Goal: Task Accomplishment & Management: Manage account settings

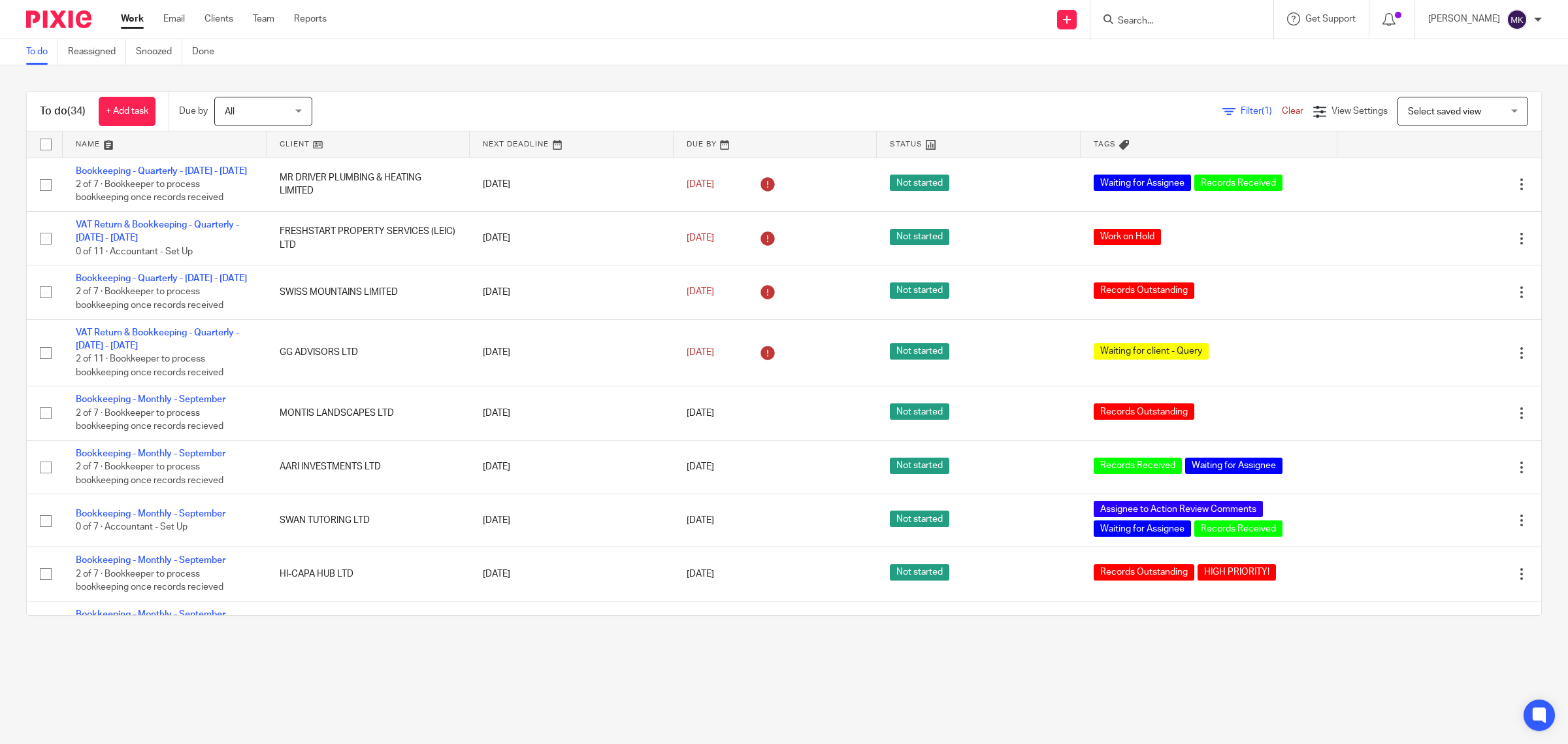
scroll to position [652, 0]
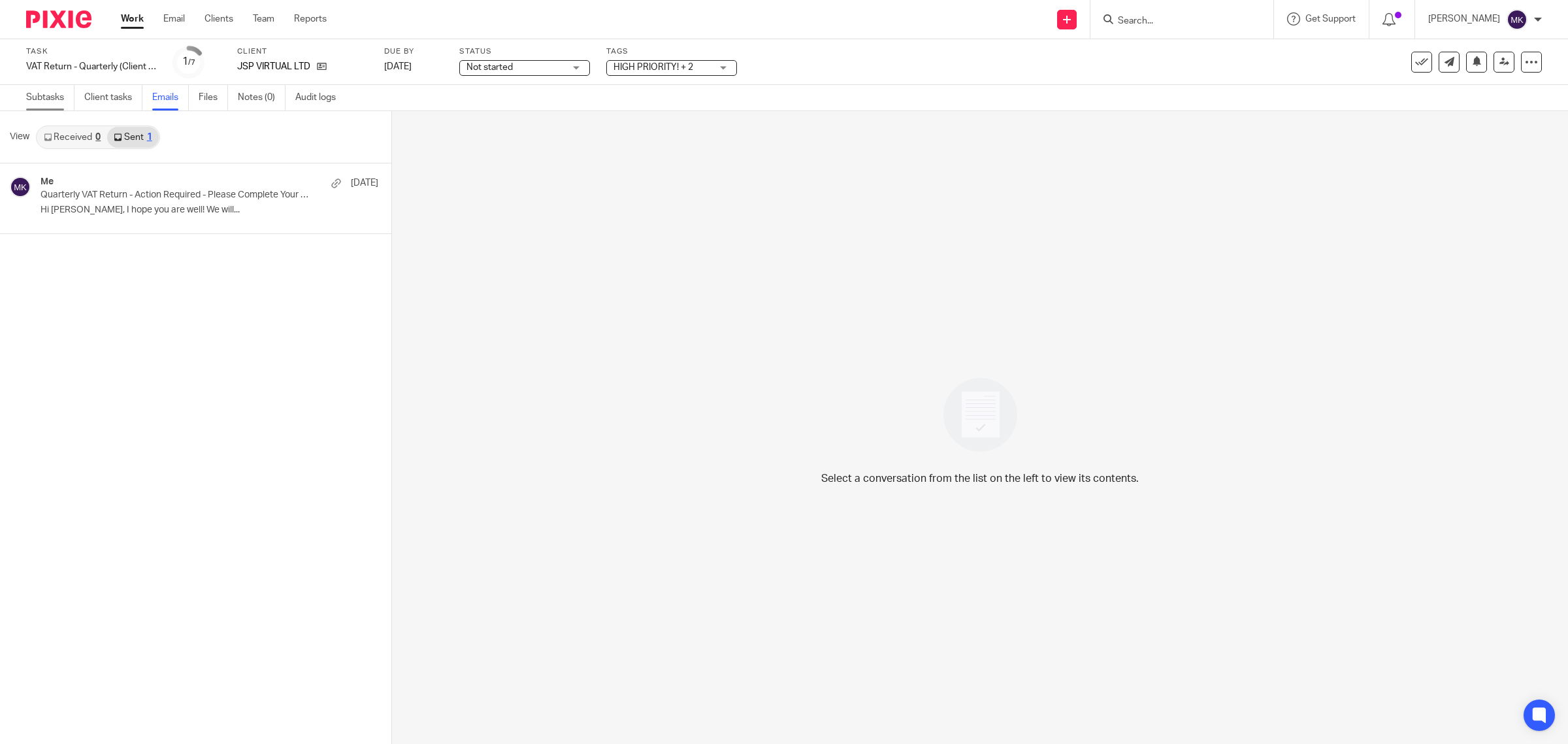
click at [64, 96] on link "Subtasks" at bounding box center [51, 98] width 49 height 26
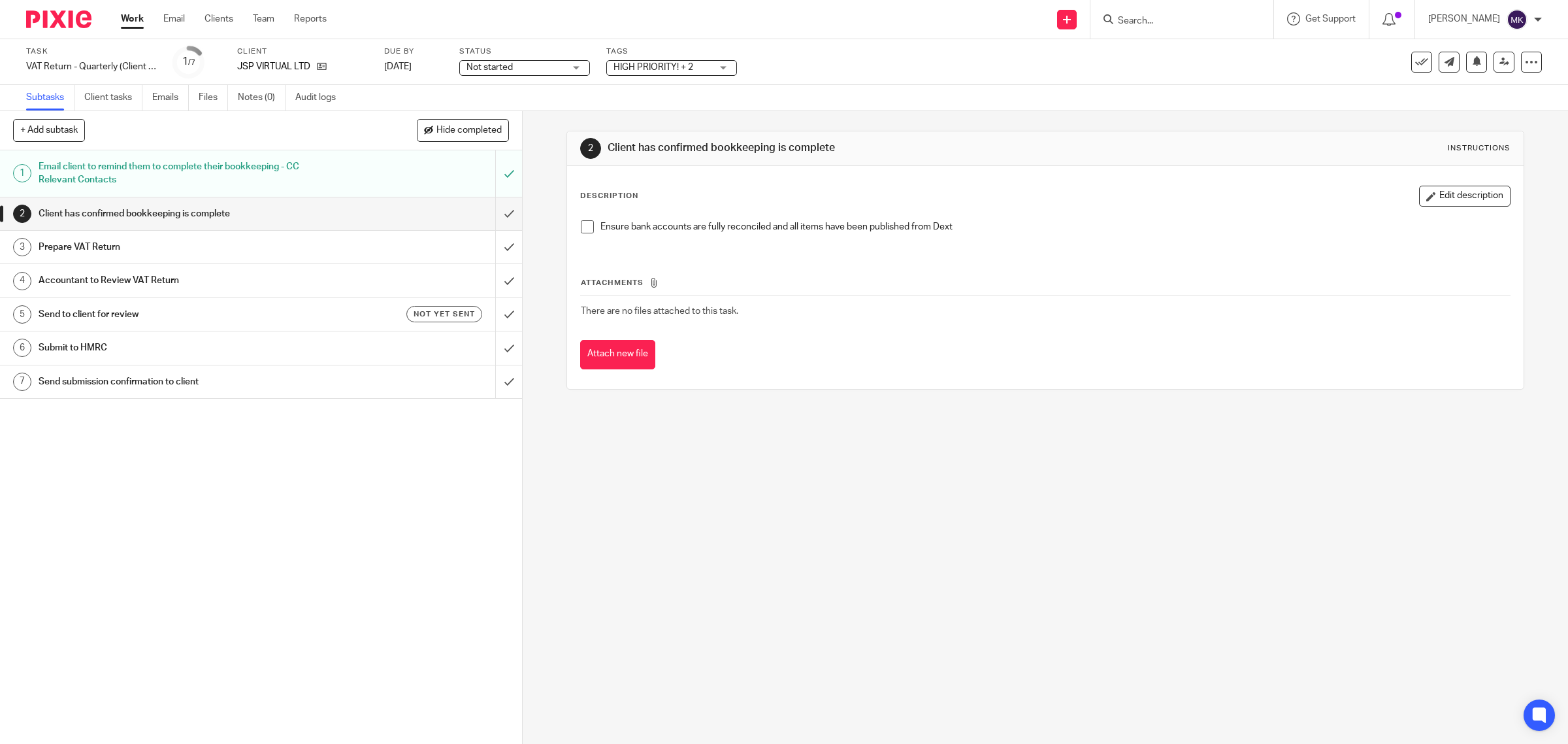
click at [640, 76] on div "Tags HIGH PRIORITY! + 2 HIGH PRIORITY! Onboarding Waiting for Onboarding to be …" at bounding box center [671, 62] width 130 height 31
click at [644, 70] on span "HIGH PRIORITY! + 2" at bounding box center [662, 68] width 98 height 14
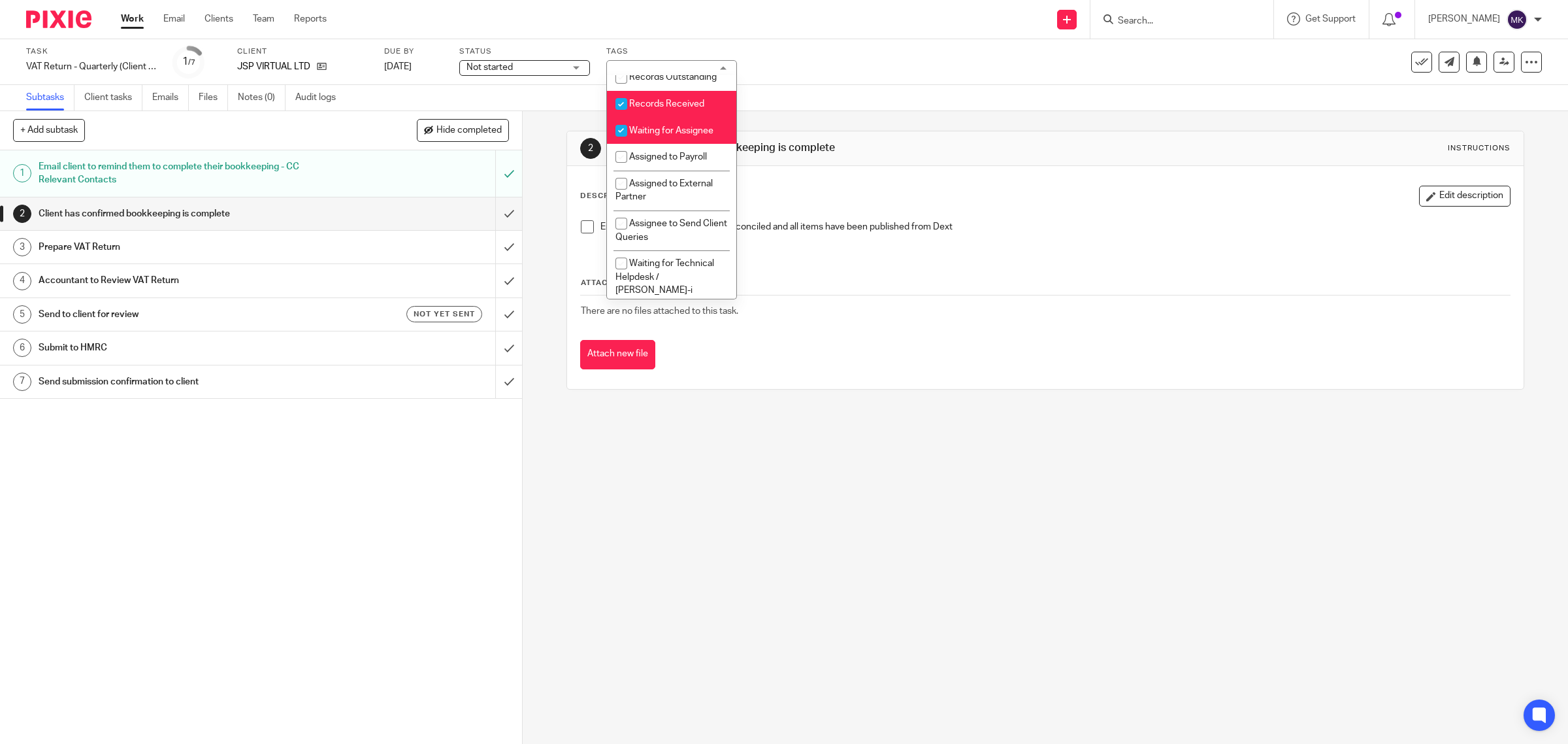
scroll to position [245, 0]
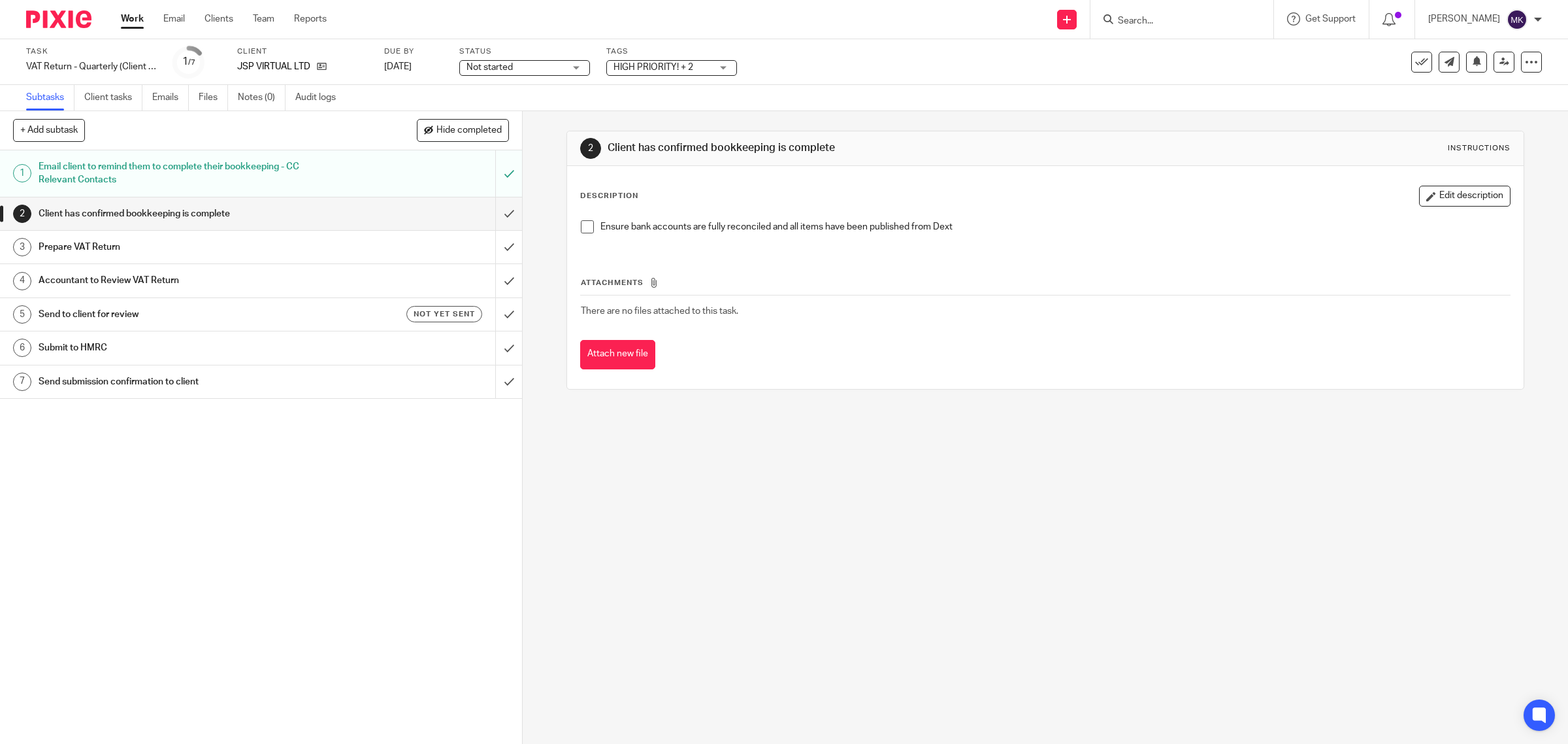
click at [567, 236] on div "Description Edit description Ensure bank accounts are fully reconciled and all …" at bounding box center [1046, 277] width 957 height 223
click at [574, 231] on div "Ensure bank accounts are fully reconciled and all items have been published fro…" at bounding box center [1045, 231] width 943 height 36
click at [581, 226] on span at bounding box center [587, 227] width 13 height 13
click at [492, 214] on input "submit" at bounding box center [261, 214] width 522 height 32
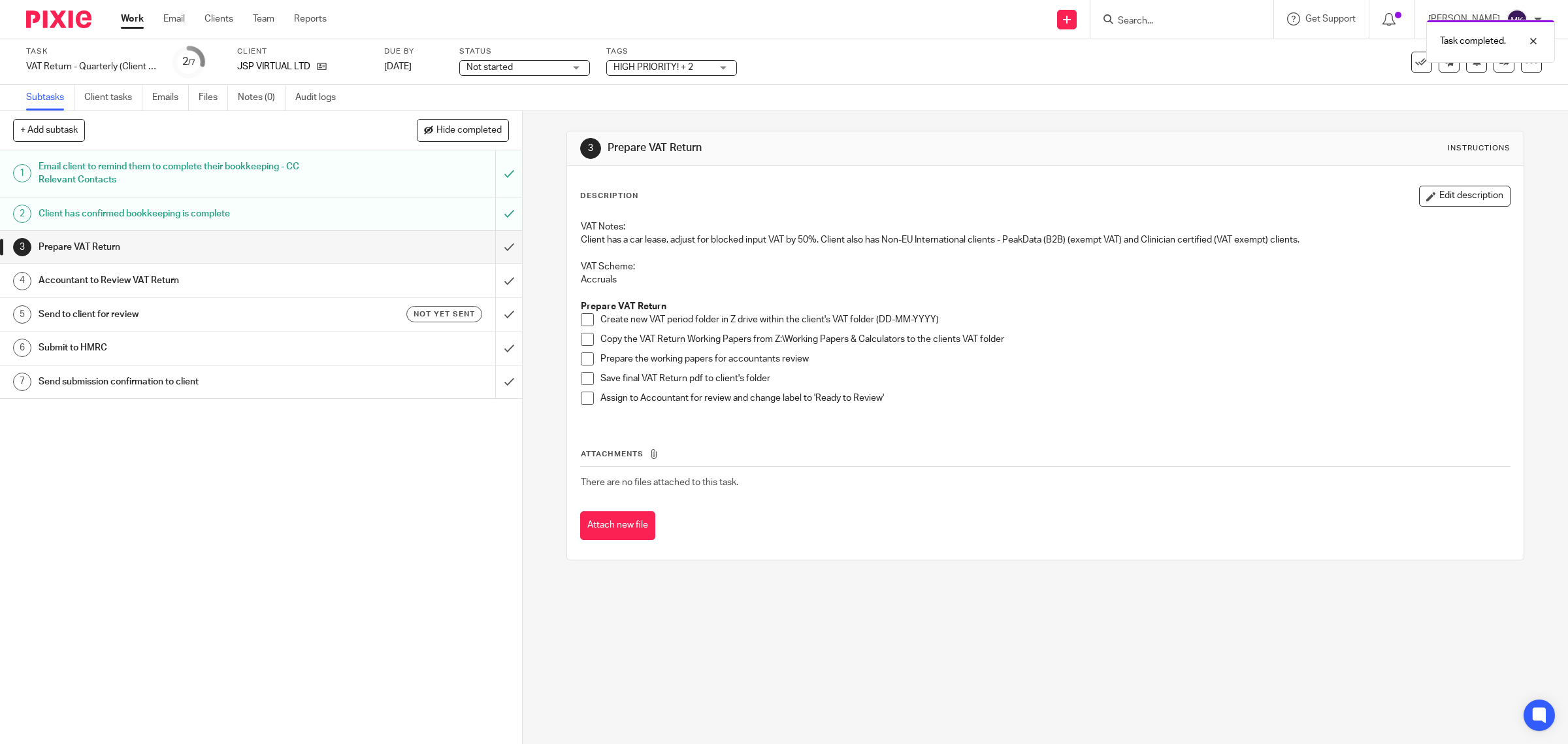
click at [586, 319] on span at bounding box center [587, 319] width 13 height 13
click at [586, 345] on span at bounding box center [587, 339] width 13 height 13
click at [584, 353] on span at bounding box center [587, 358] width 13 height 13
click at [582, 379] on span at bounding box center [587, 378] width 13 height 13
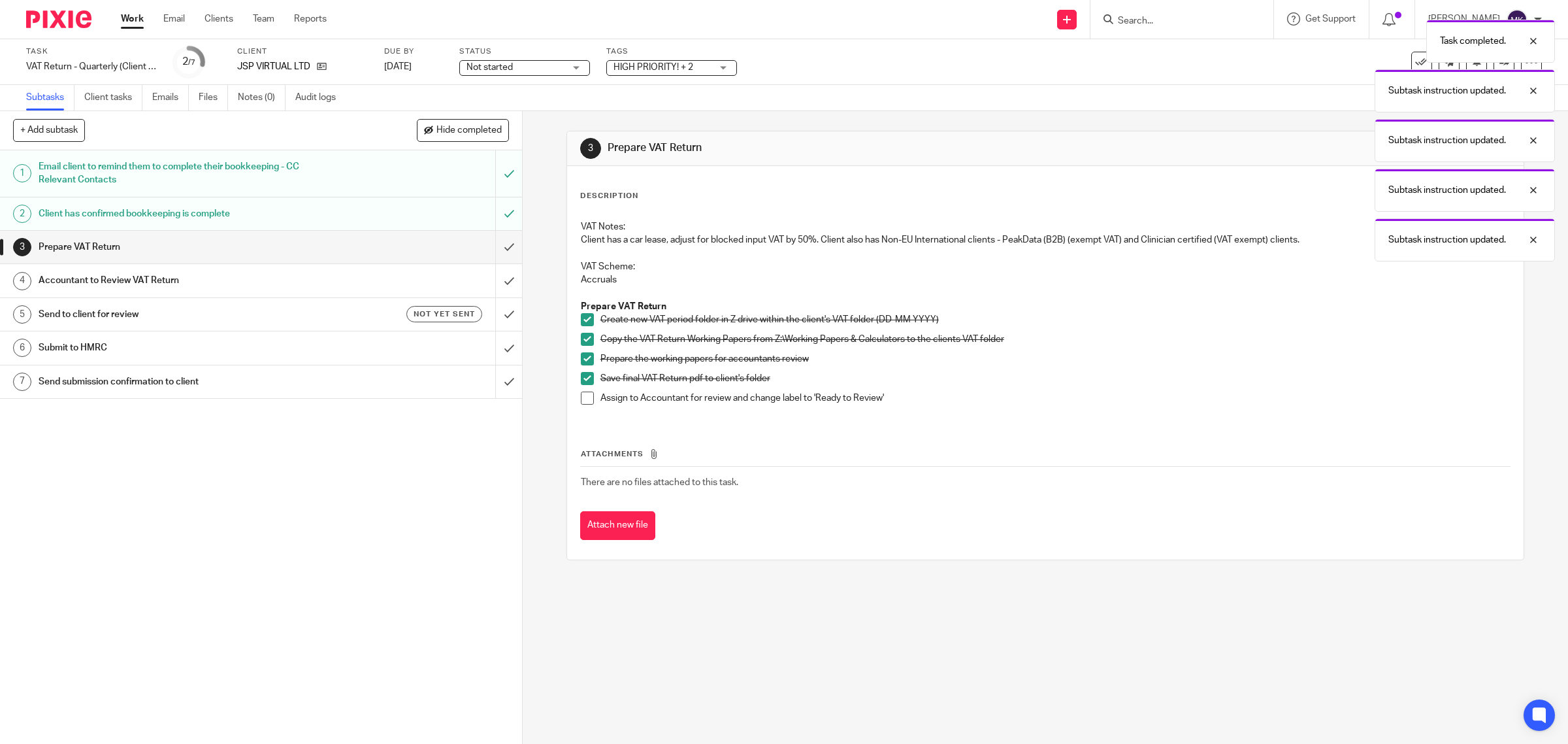
click at [631, 60] on div "HIGH PRIORITY! + 2" at bounding box center [671, 68] width 130 height 16
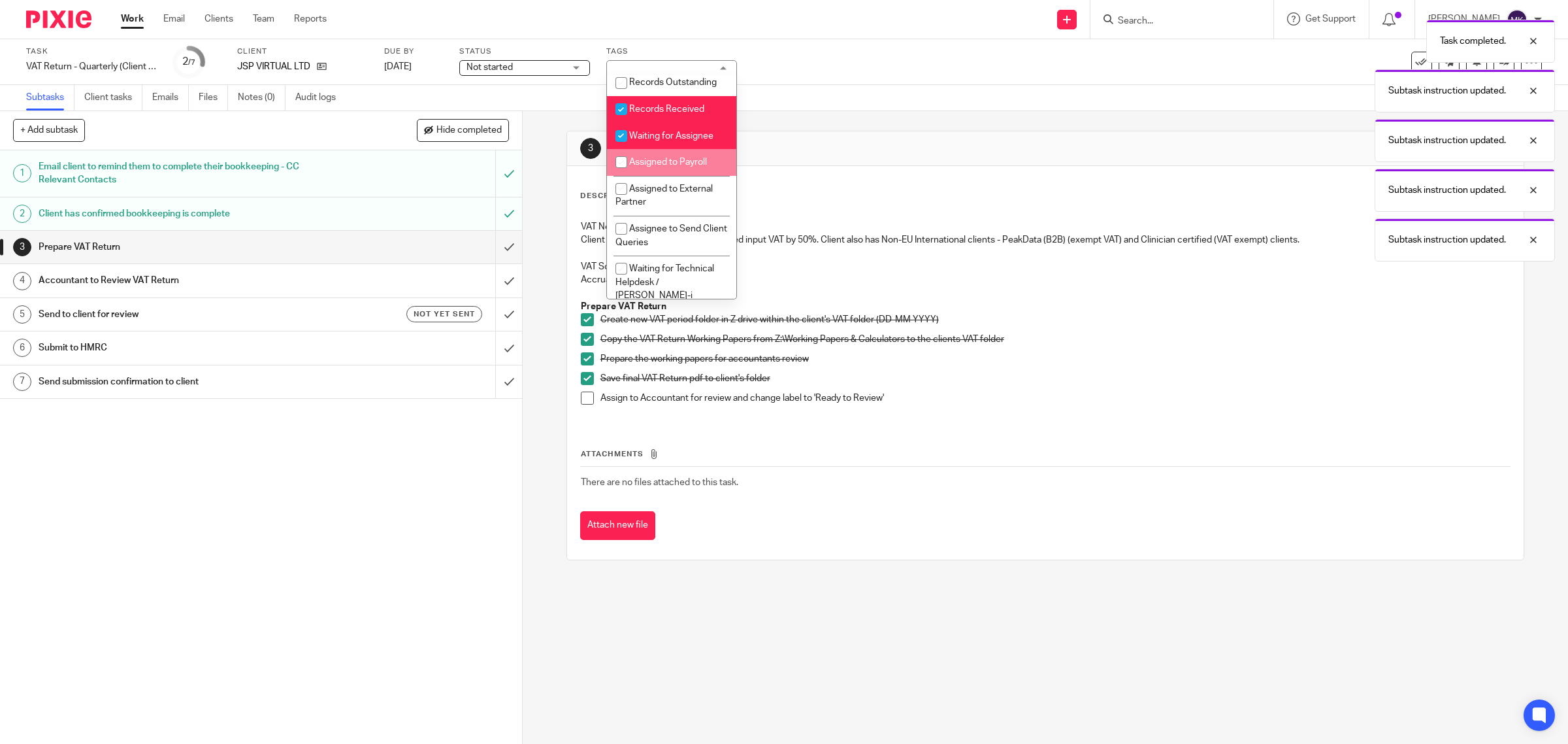
scroll to position [245, 0]
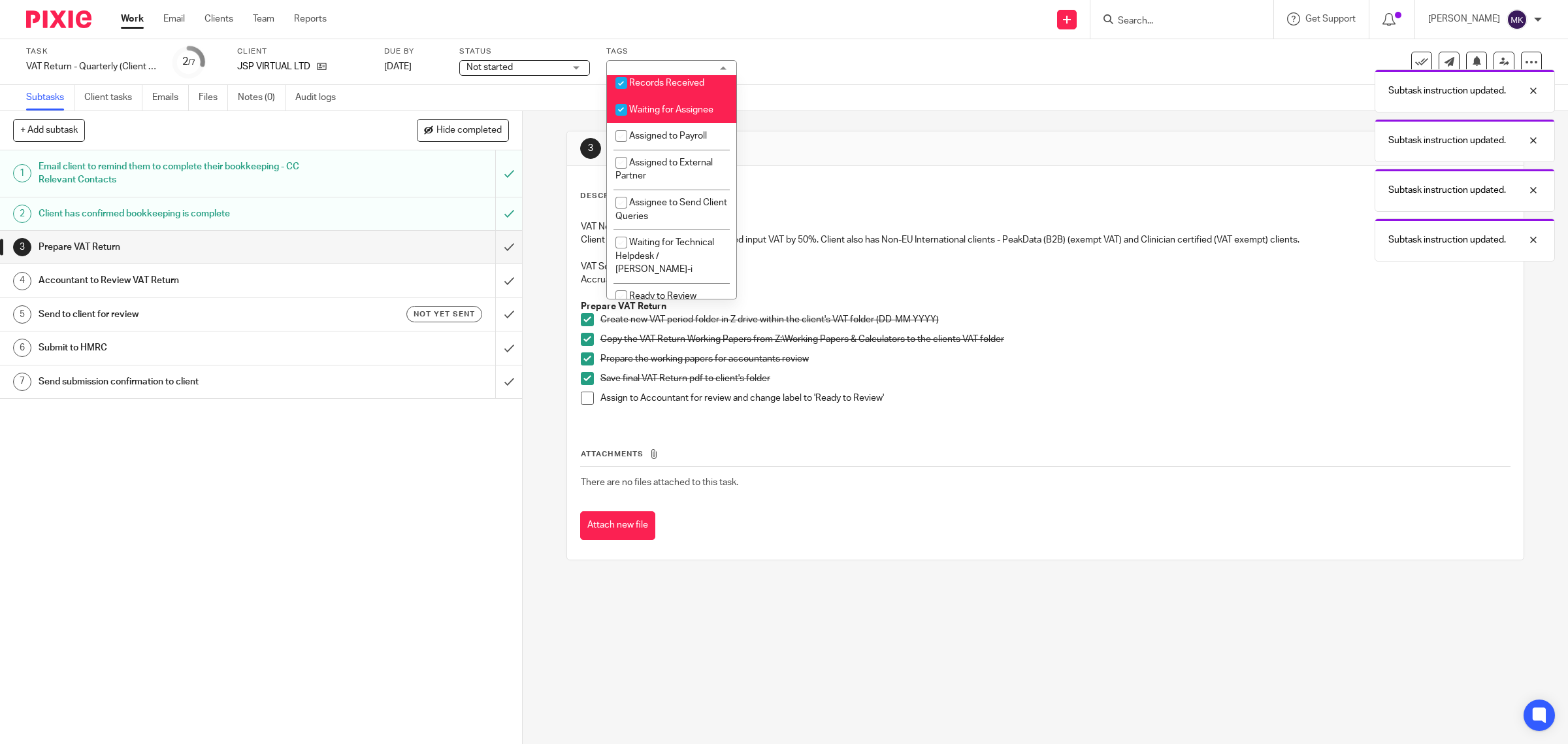
click at [684, 114] on span "Waiting for Assignee" at bounding box center [671, 110] width 85 height 9
checkbox input "false"
click at [684, 87] on span "Records Received" at bounding box center [667, 83] width 75 height 9
checkbox input "false"
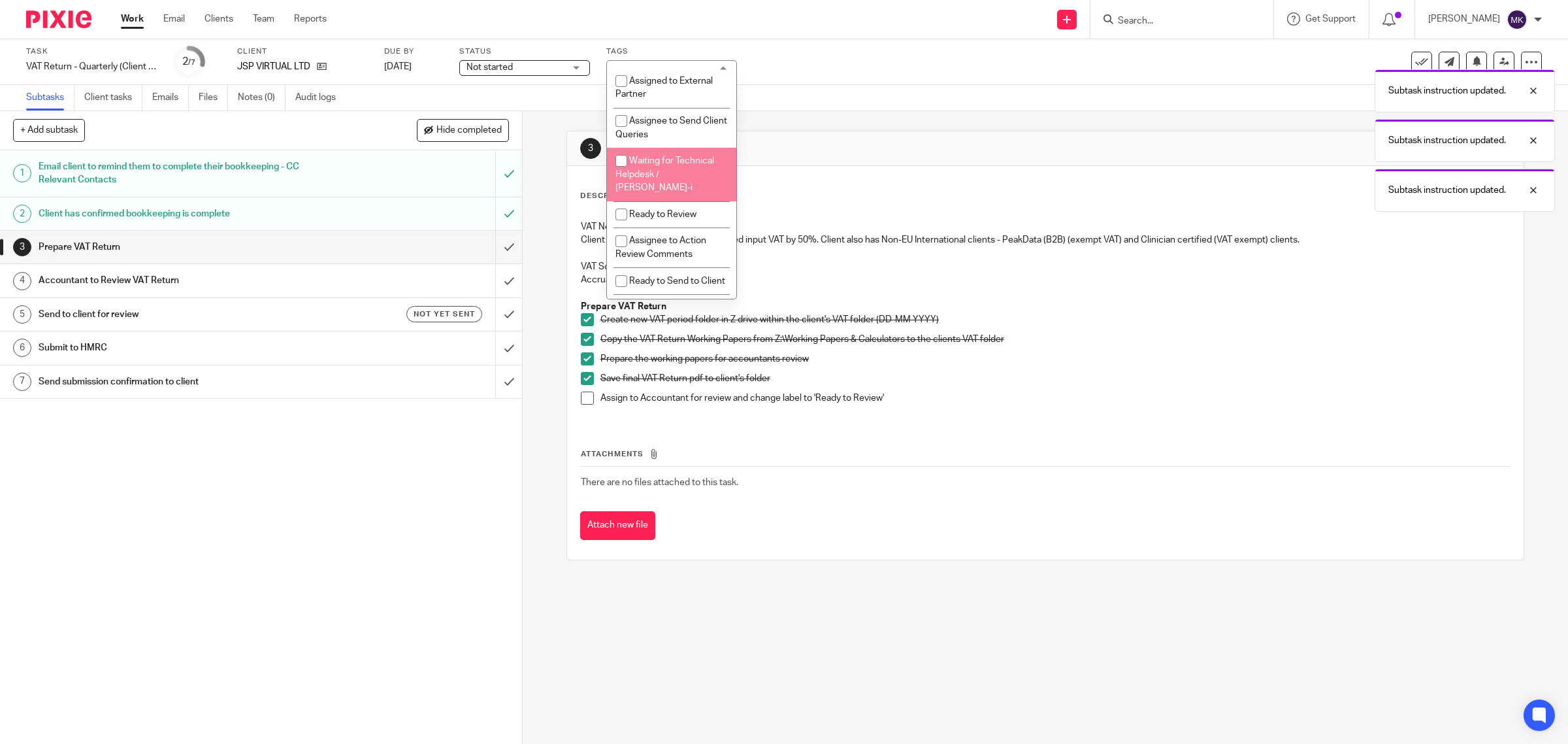
scroll to position [409, 0]
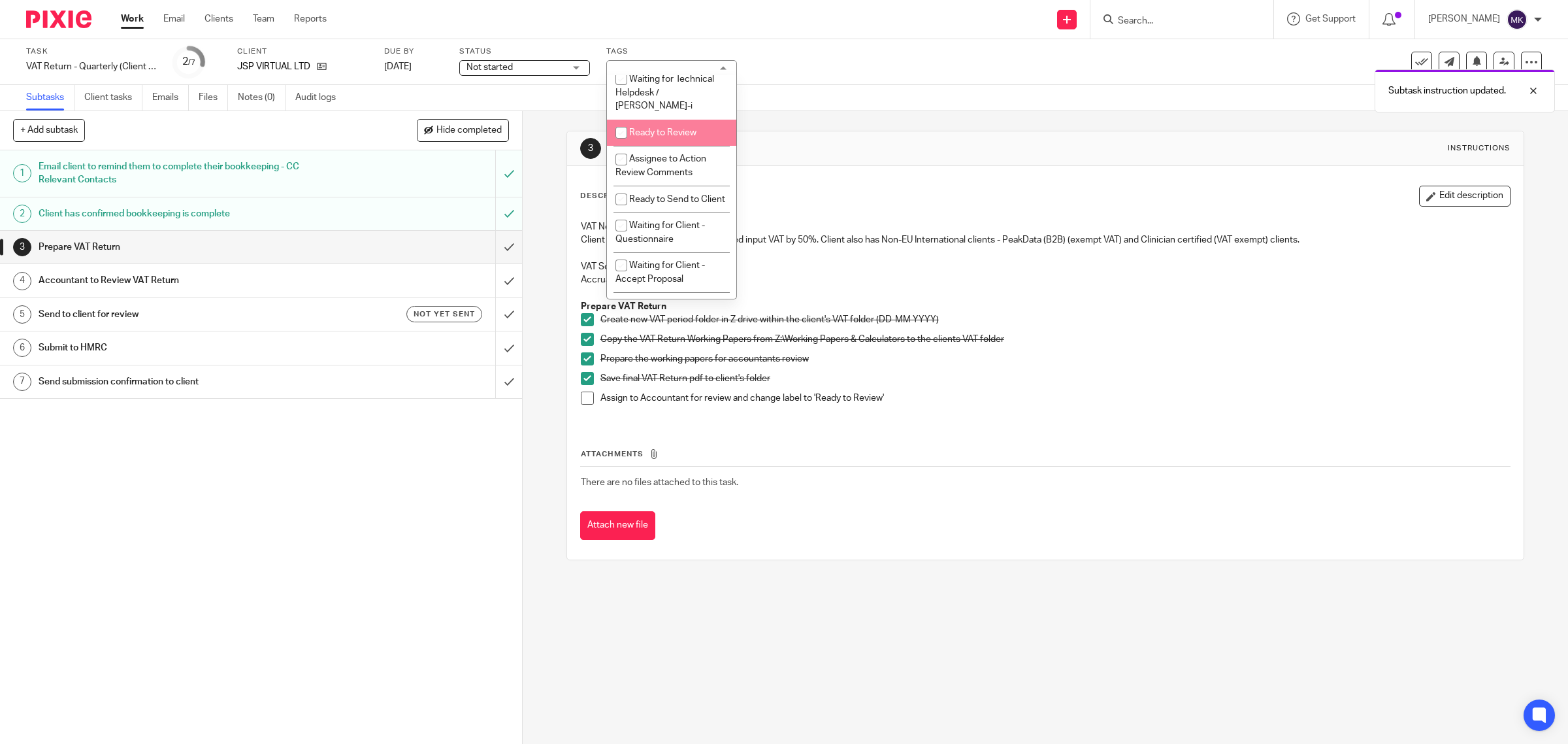
click at [678, 137] on span "Ready to Review" at bounding box center [663, 133] width 68 height 9
checkbox input "true"
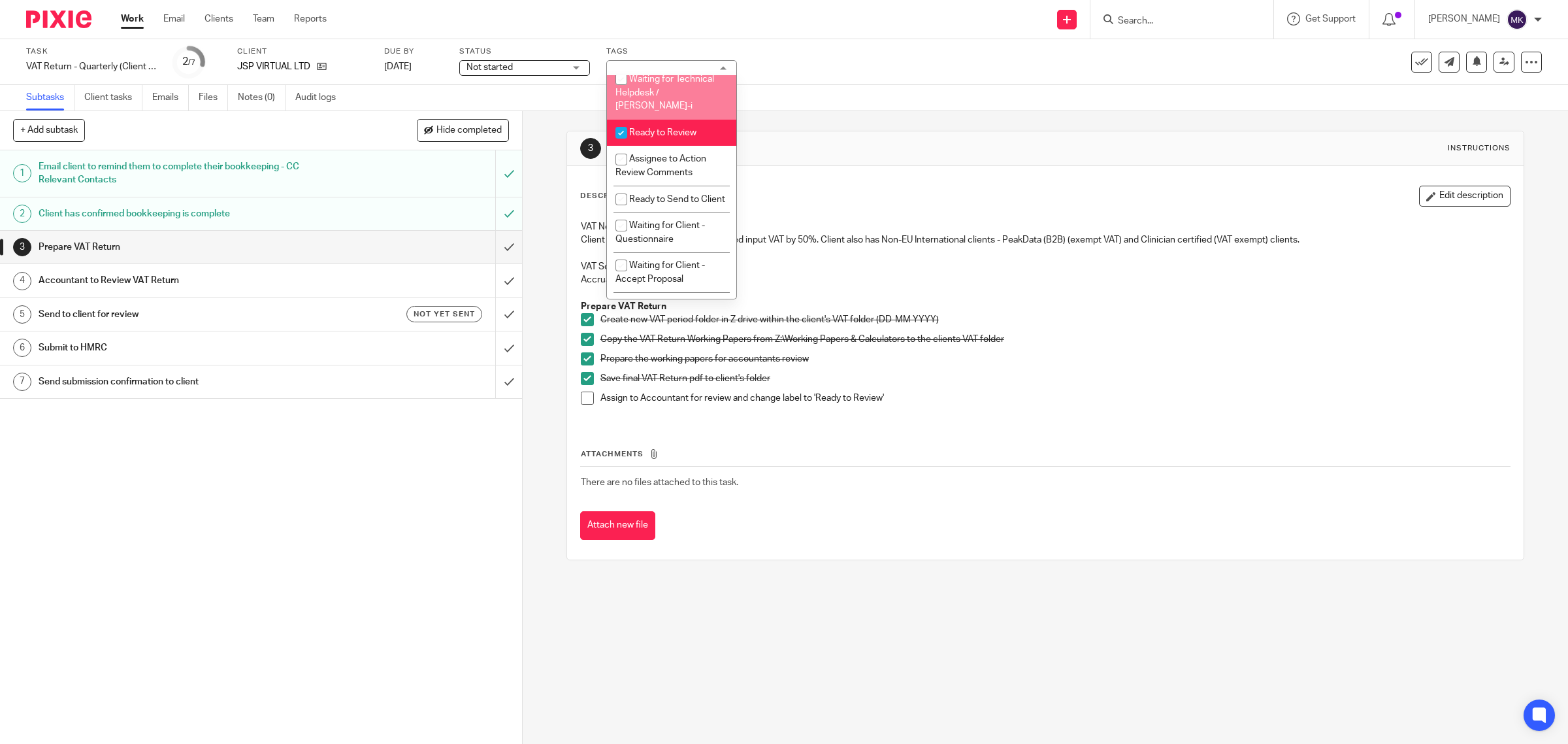
click at [516, 57] on div "Status Not started Not started Not started In progress 1" at bounding box center [524, 62] width 130 height 31
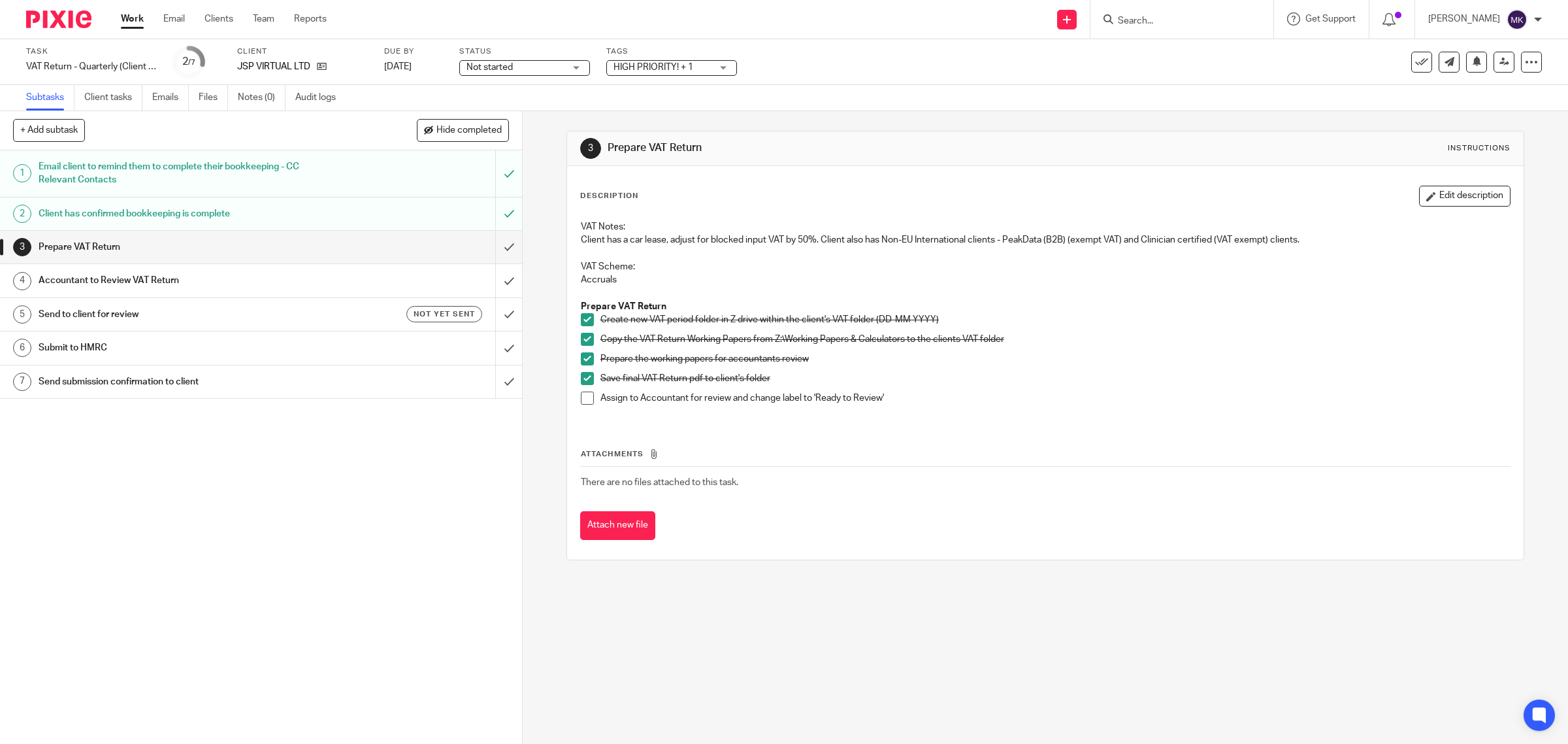
click at [516, 76] on div "Status Not started Not started Not started In progress 1" at bounding box center [524, 62] width 130 height 31
click at [518, 72] on span "Not started" at bounding box center [515, 68] width 98 height 14
click at [520, 118] on li "In progress" at bounding box center [524, 116] width 129 height 27
click at [726, 112] on div "3 Prepare VAT Return Instructions Description Edit description VAT Notes: Clien…" at bounding box center [1046, 345] width 959 height 469
drag, startPoint x: 686, startPoint y: 403, endPoint x: 674, endPoint y: 393, distance: 15.6
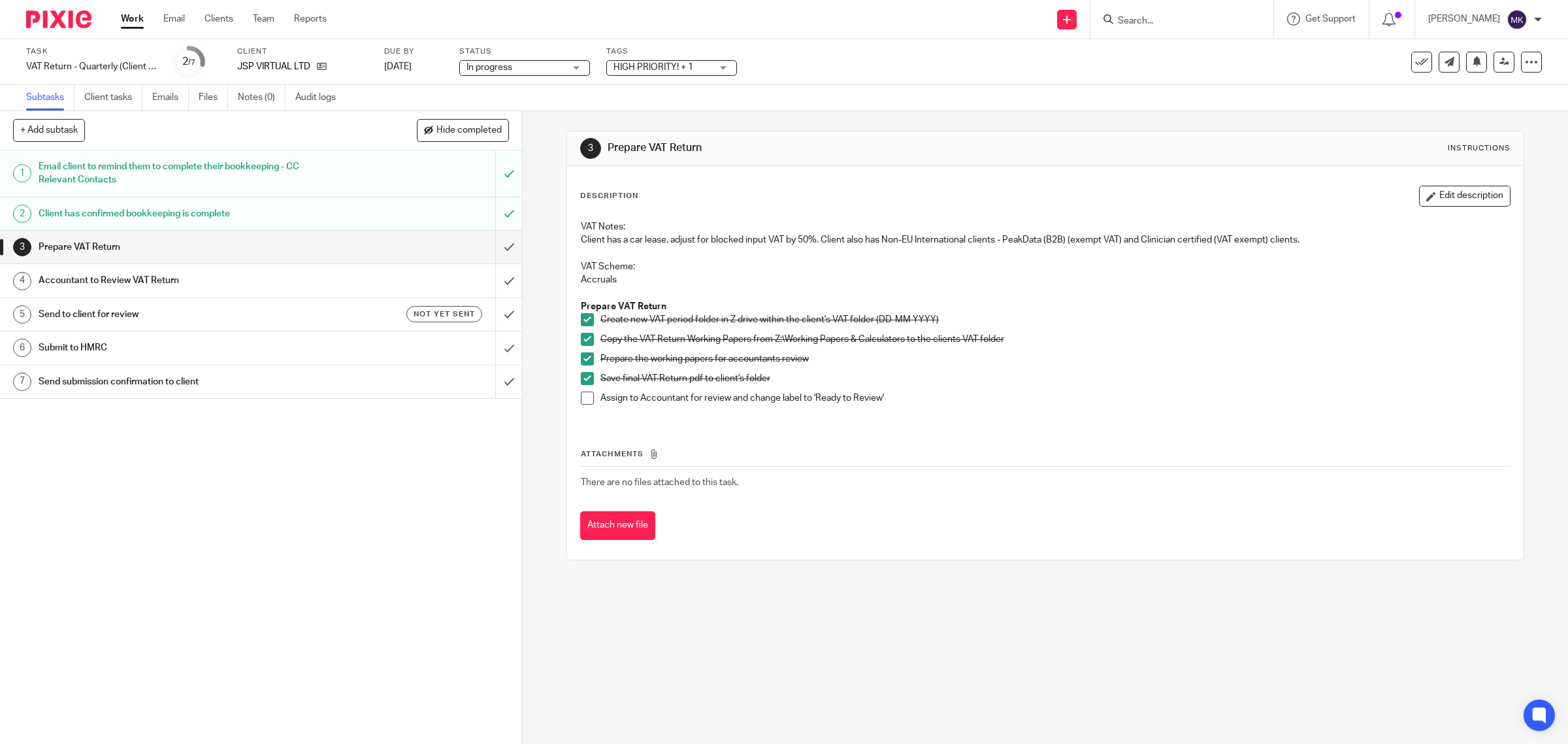
click at [686, 403] on p "Assign to Accountant for review and change label to 'Ready to Review'" at bounding box center [1055, 398] width 910 height 13
click at [581, 393] on span at bounding box center [587, 398] width 13 height 13
click at [498, 248] on input "submit" at bounding box center [261, 247] width 522 height 32
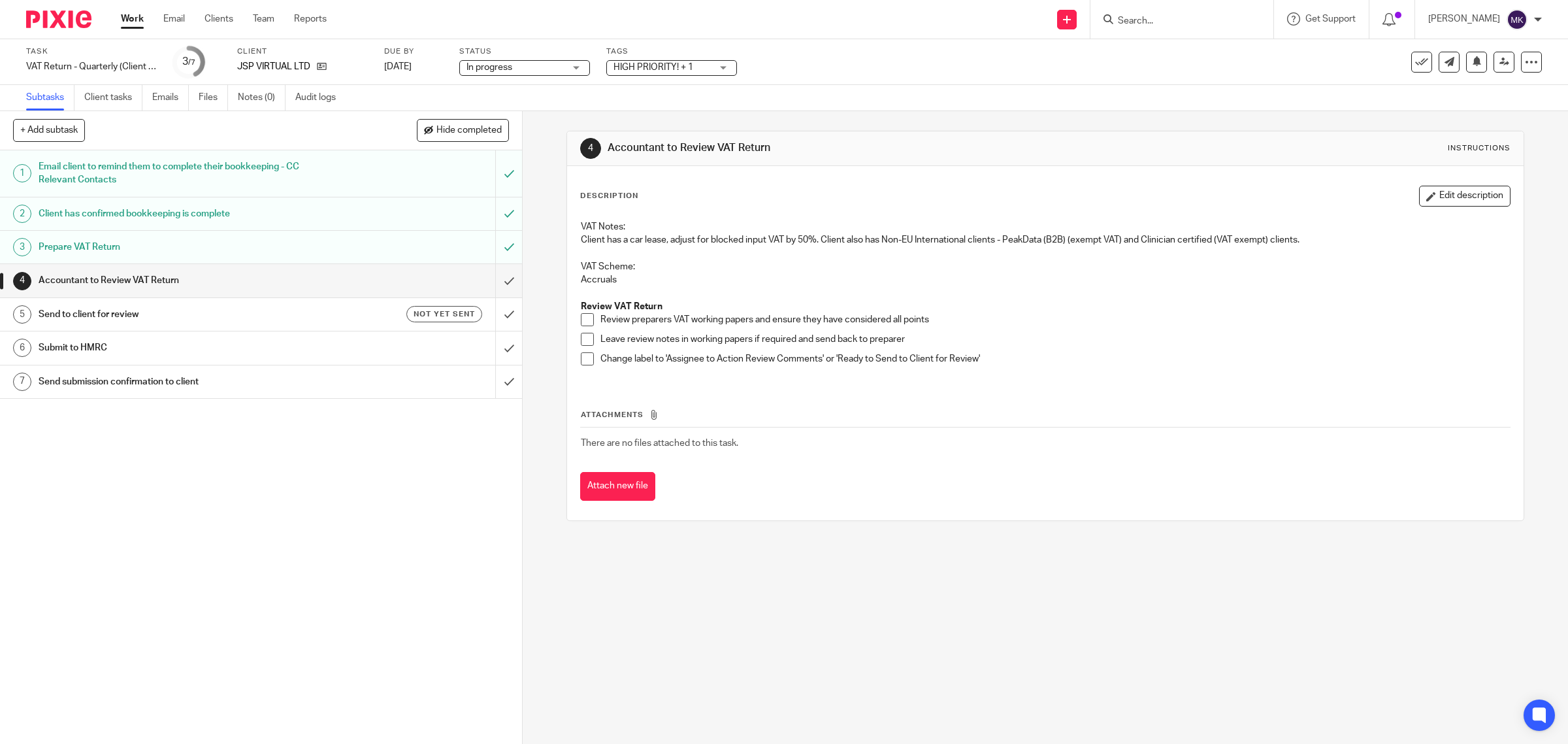
click at [697, 67] on span "HIGH PRIORITY! + 1" at bounding box center [662, 68] width 98 height 14
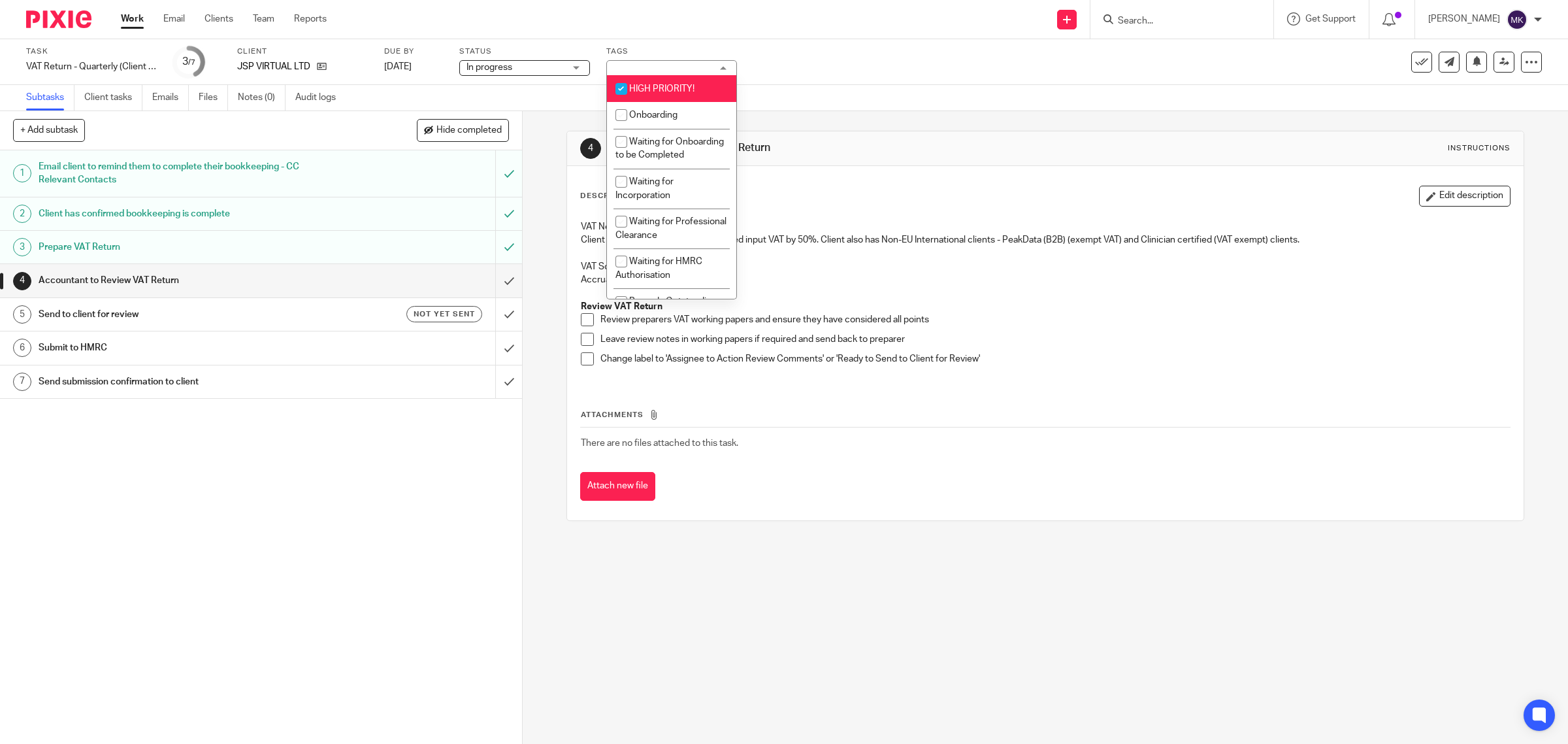
drag, startPoint x: 853, startPoint y: 61, endPoint x: 1217, endPoint y: 60, distance: 364.0
click at [857, 60] on div "Task VAT Return - Quarterly (Client Bookkeeping) - July - September, 2025 Save …" at bounding box center [658, 62] width 1263 height 31
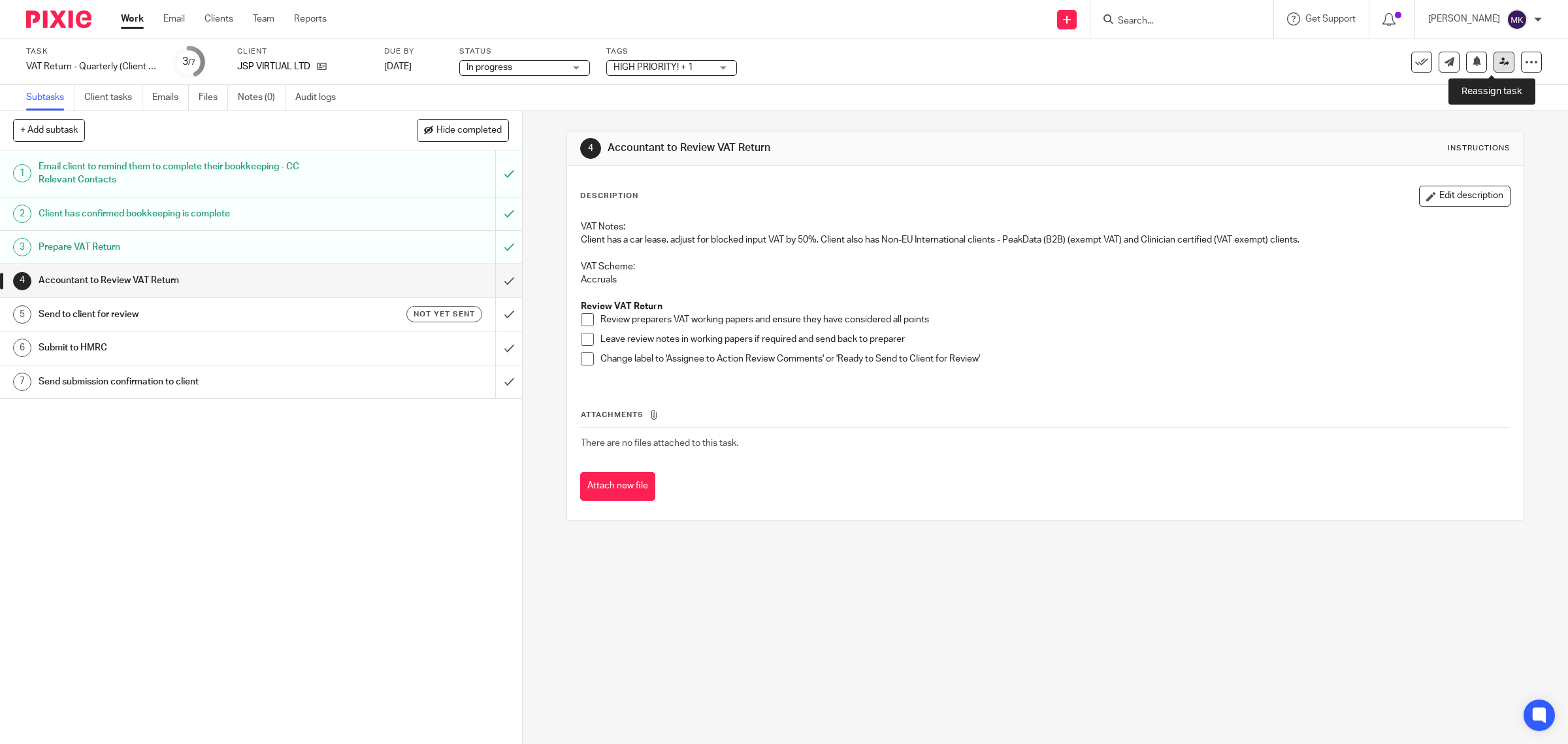
click at [1494, 64] on link at bounding box center [1504, 62] width 21 height 21
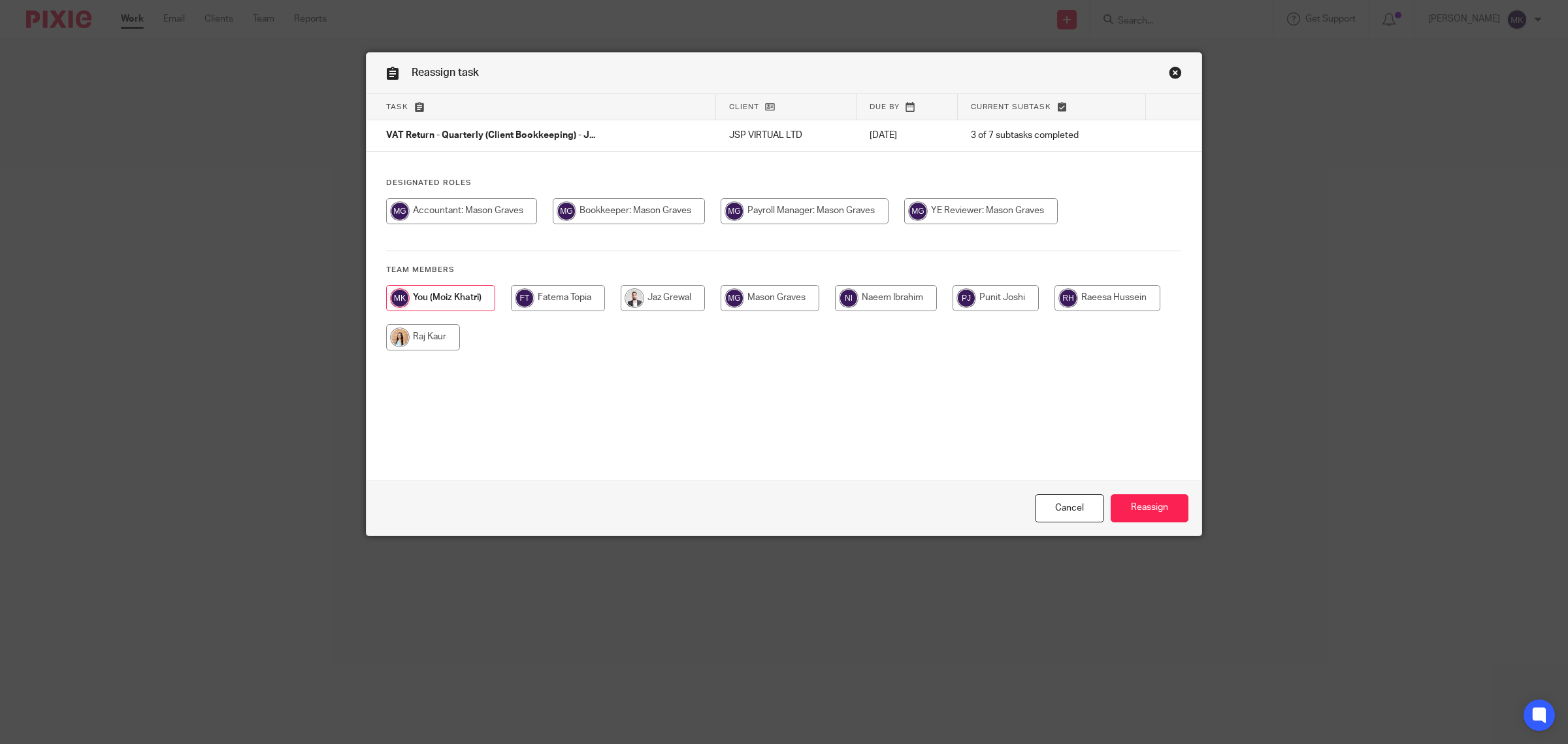
click at [951, 227] on div at bounding box center [784, 218] width 796 height 39
click at [955, 219] on input "radio" at bounding box center [980, 211] width 153 height 26
radio input "true"
click at [1115, 501] on input "Reassign" at bounding box center [1149, 509] width 78 height 28
